Goal: Communication & Community: Participate in discussion

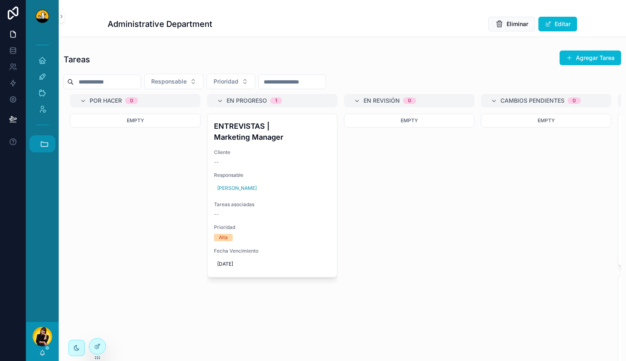
click at [43, 145] on icon "scrollable content" at bounding box center [44, 143] width 9 height 9
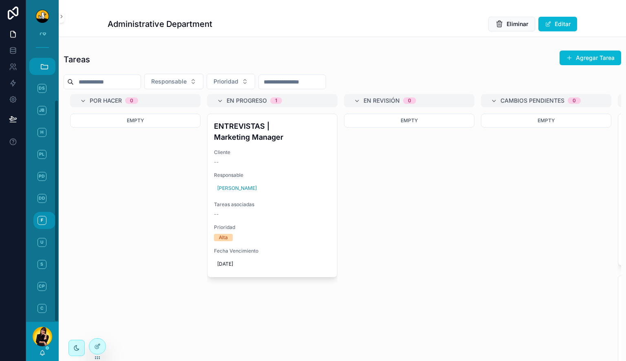
scroll to position [87, 0]
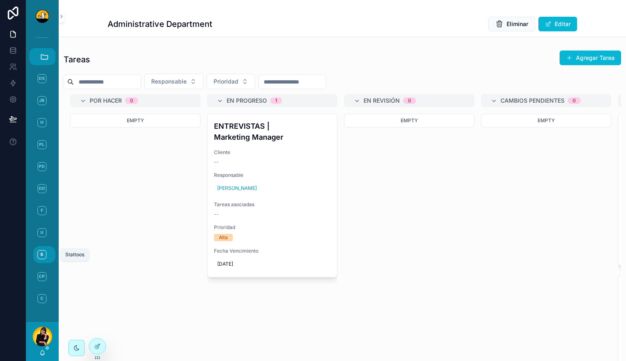
click at [43, 256] on span "S" at bounding box center [41, 254] width 9 height 9
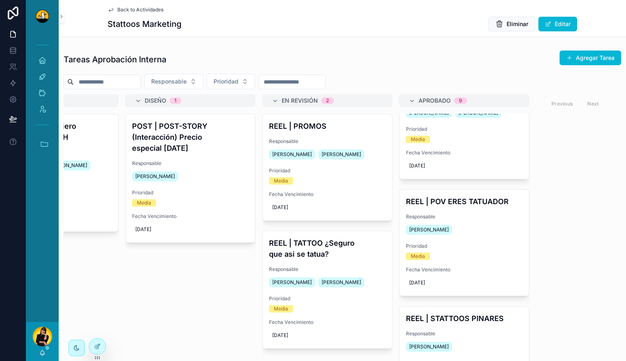
scroll to position [424, 0]
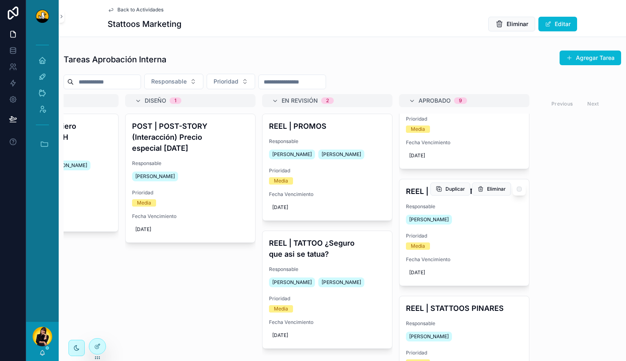
click at [458, 213] on div "Miguel Madriz" at bounding box center [464, 219] width 117 height 13
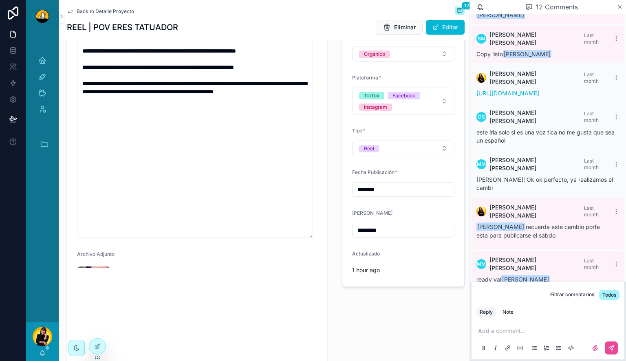
scroll to position [336, 0]
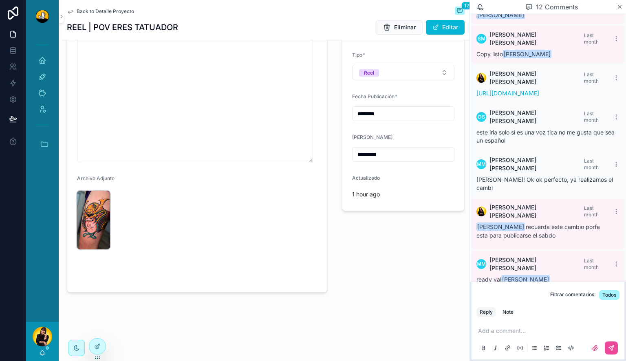
click at [91, 199] on img "scrollable content" at bounding box center [93, 220] width 33 height 59
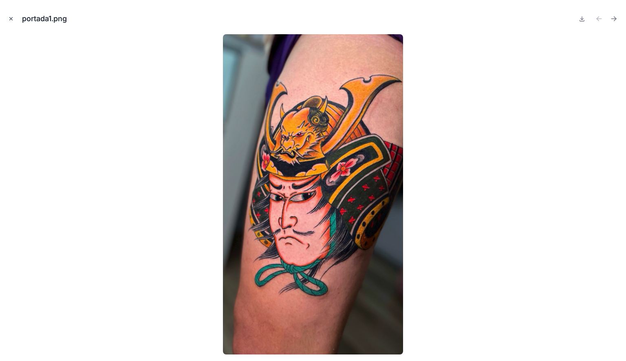
click at [12, 18] on icon "Close modal" at bounding box center [11, 19] width 6 height 6
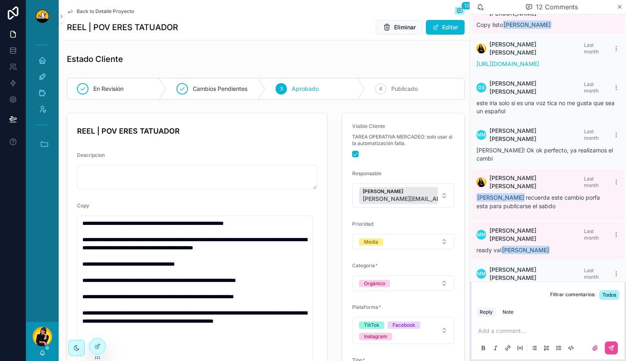
click at [504, 292] on div "Filtrar comentarios: Todos" at bounding box center [547, 294] width 153 height 13
click at [509, 334] on p "scrollable content" at bounding box center [549, 331] width 143 height 8
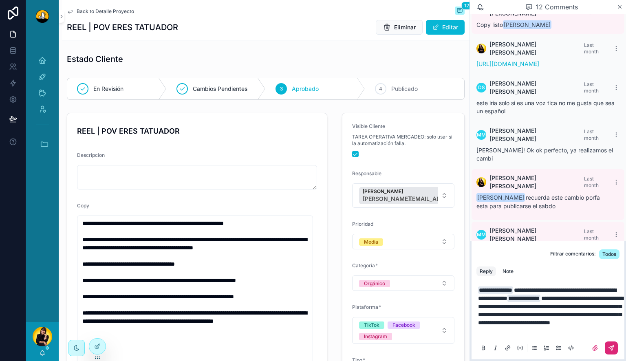
click at [613, 349] on icon "scrollable content" at bounding box center [611, 348] width 7 height 7
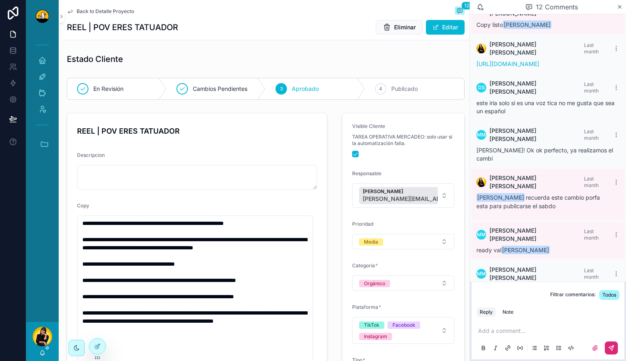
scroll to position [270, 0]
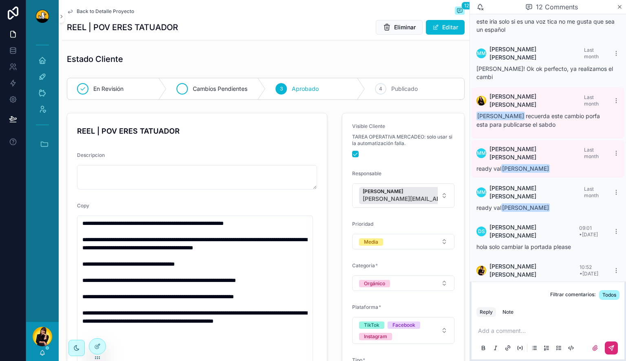
click at [201, 87] on span "Cambios Pendientes" at bounding box center [220, 89] width 55 height 8
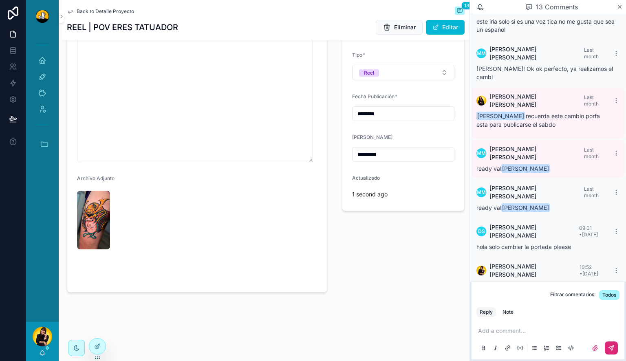
scroll to position [0, 0]
